Goal: Task Accomplishment & Management: Manage account settings

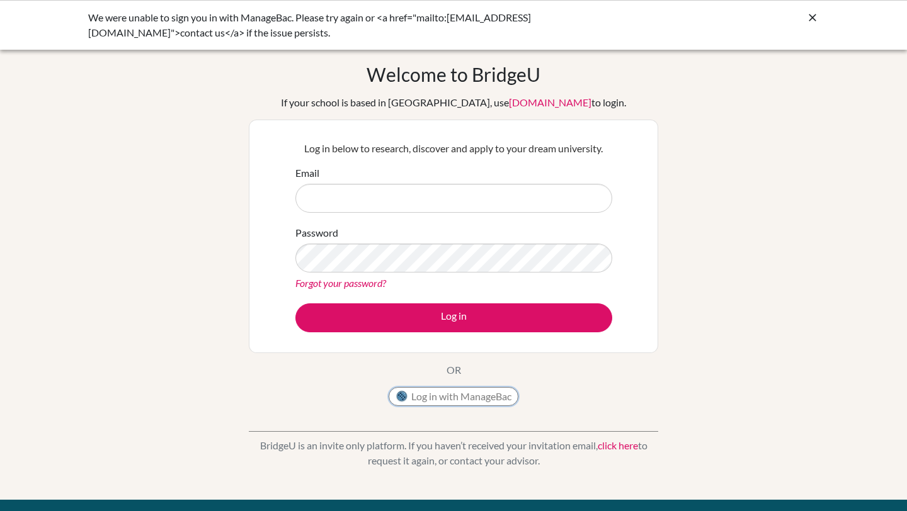
click at [439, 397] on button "Log in with ManageBac" at bounding box center [454, 396] width 130 height 19
click at [810, 14] on icon at bounding box center [812, 17] width 13 height 13
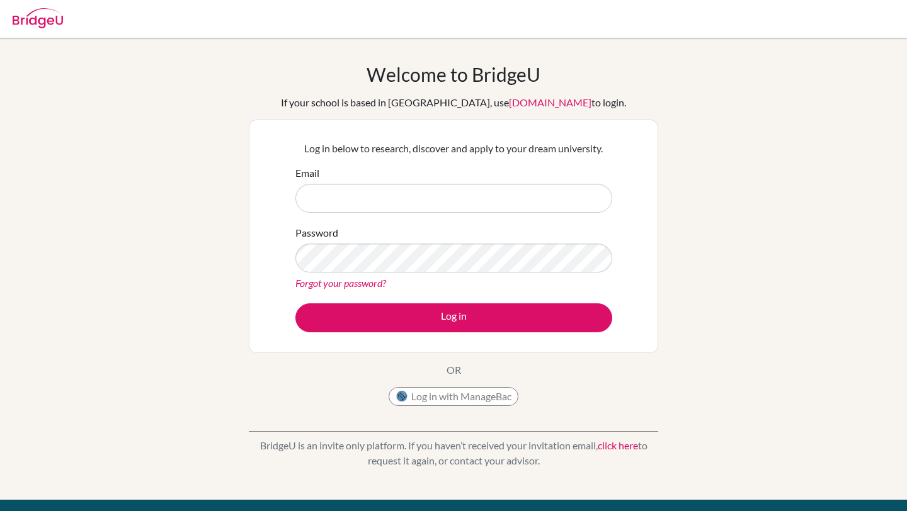
click at [504, 186] on input "Email" at bounding box center [453, 198] width 317 height 29
type input "[EMAIL_ADDRESS][DOMAIN_NAME]"
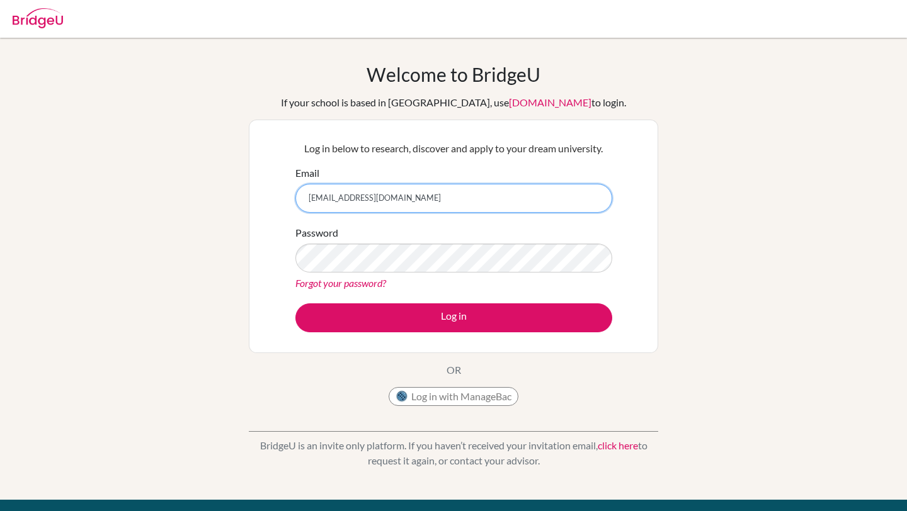
click at [295, 304] on button "Log in" at bounding box center [453, 318] width 317 height 29
